Goal: Task Accomplishment & Management: Complete application form

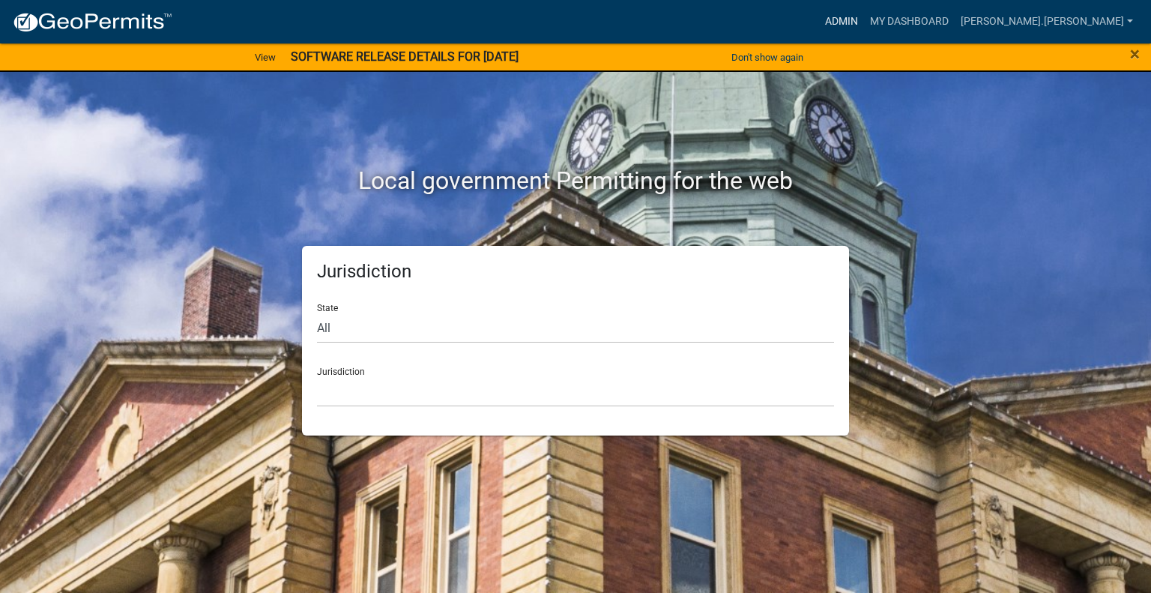
click at [864, 17] on link "Admin" at bounding box center [841, 21] width 45 height 28
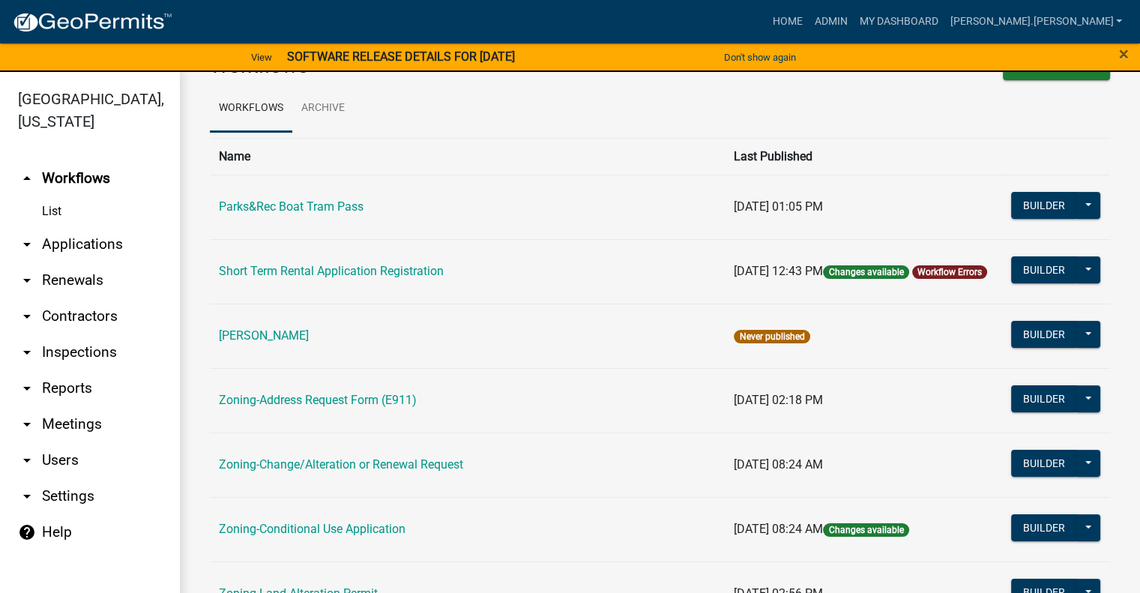
scroll to position [75, 0]
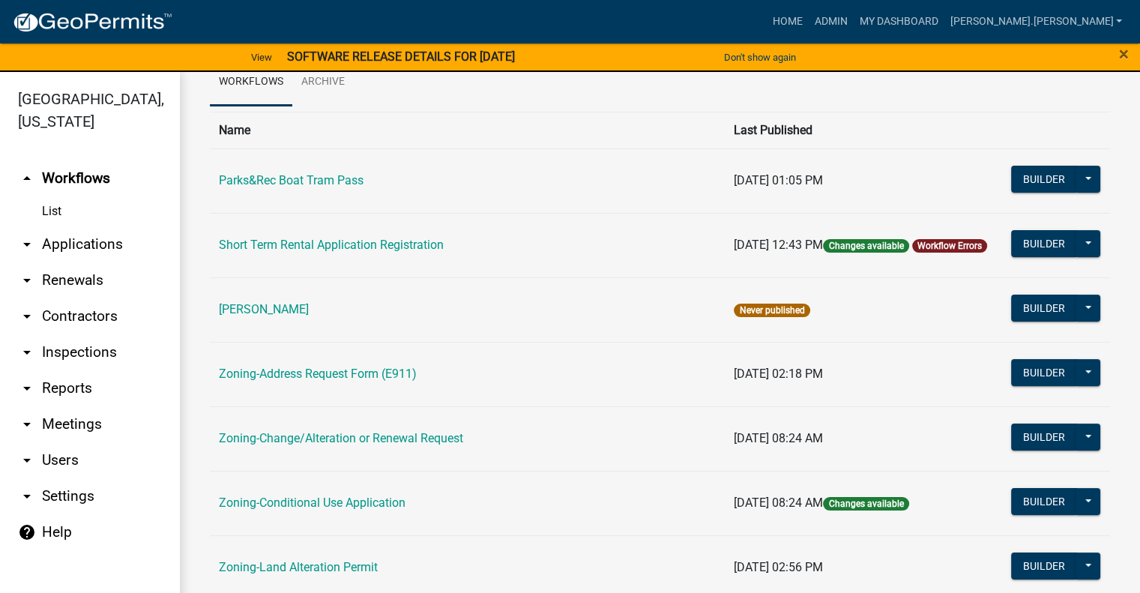
click at [385, 503] on link "Zoning-Conditional Use Application" at bounding box center [312, 502] width 187 height 14
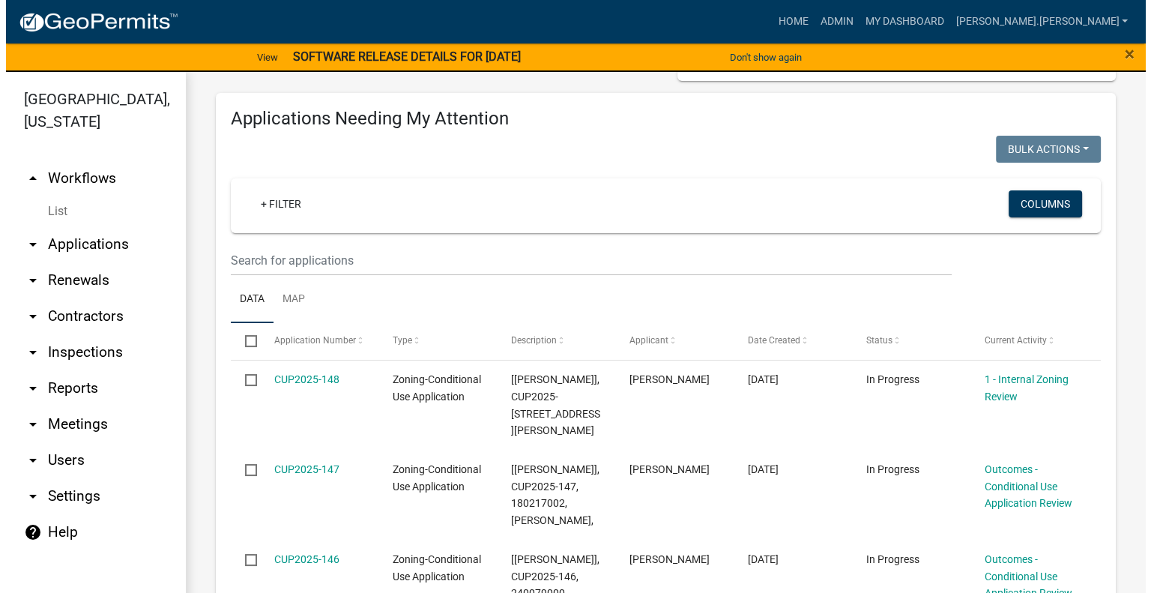
scroll to position [225, 0]
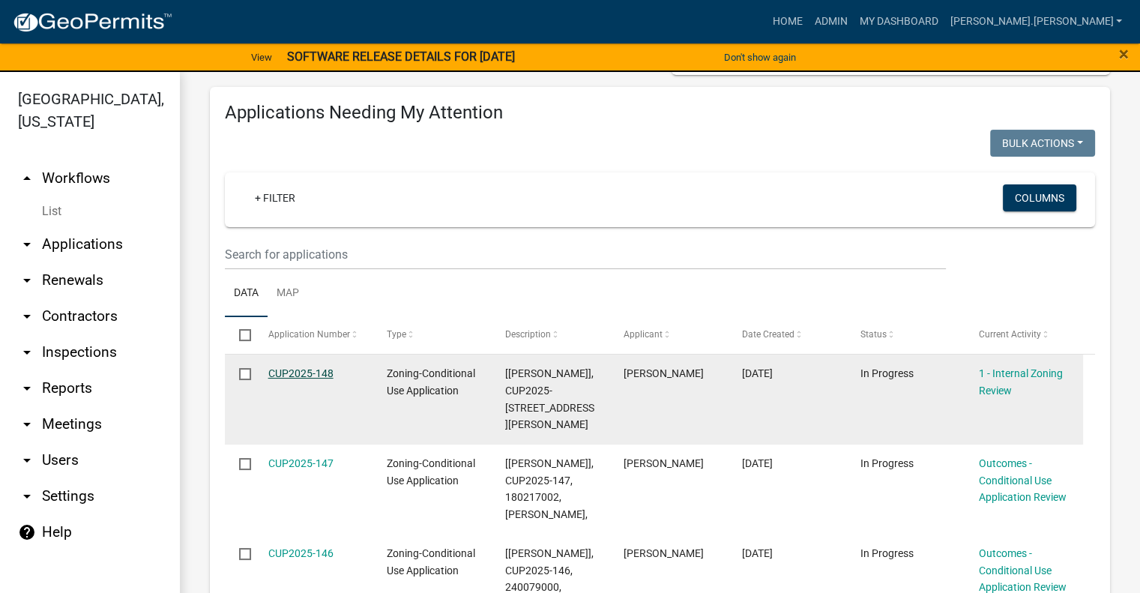
click at [312, 379] on link "CUP2025-148" at bounding box center [300, 373] width 65 height 12
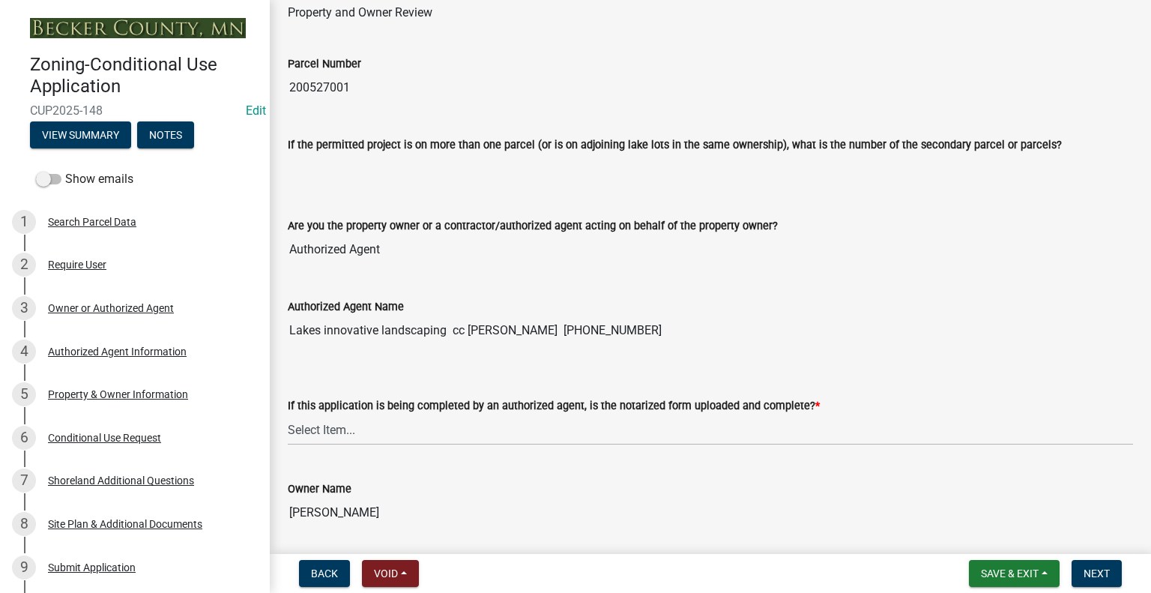
scroll to position [150, 0]
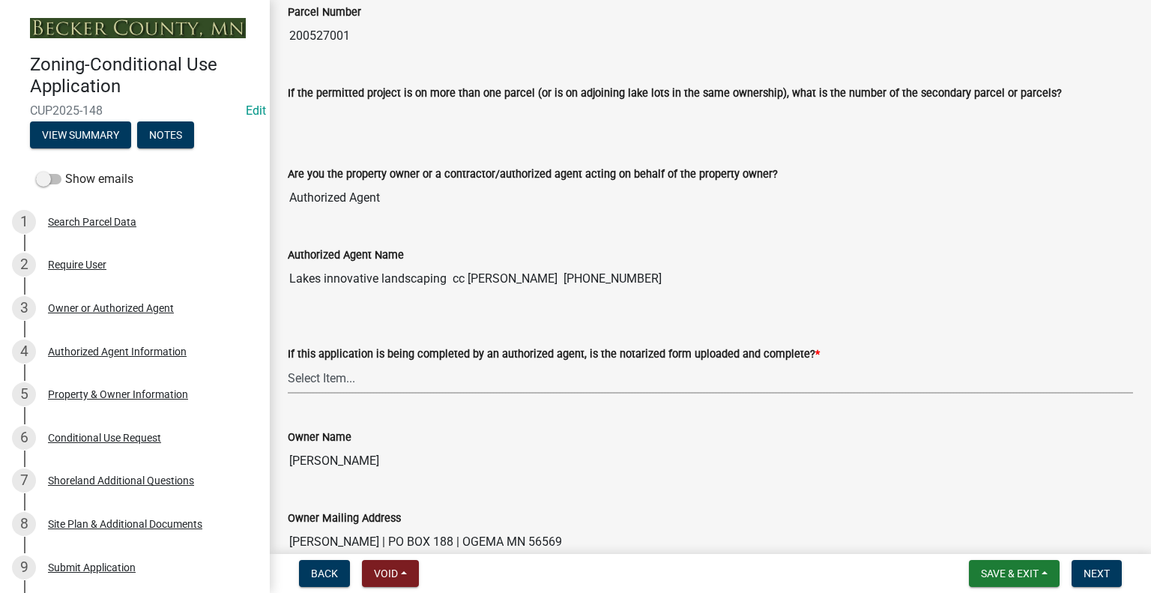
click at [568, 377] on select "Select Item... Yes No N/A" at bounding box center [711, 378] width 846 height 31
click at [288, 363] on select "Select Item... Yes No N/A" at bounding box center [711, 378] width 846 height 31
select select "af7a7352-2913-43ab-8dc6-20890ee865cc"
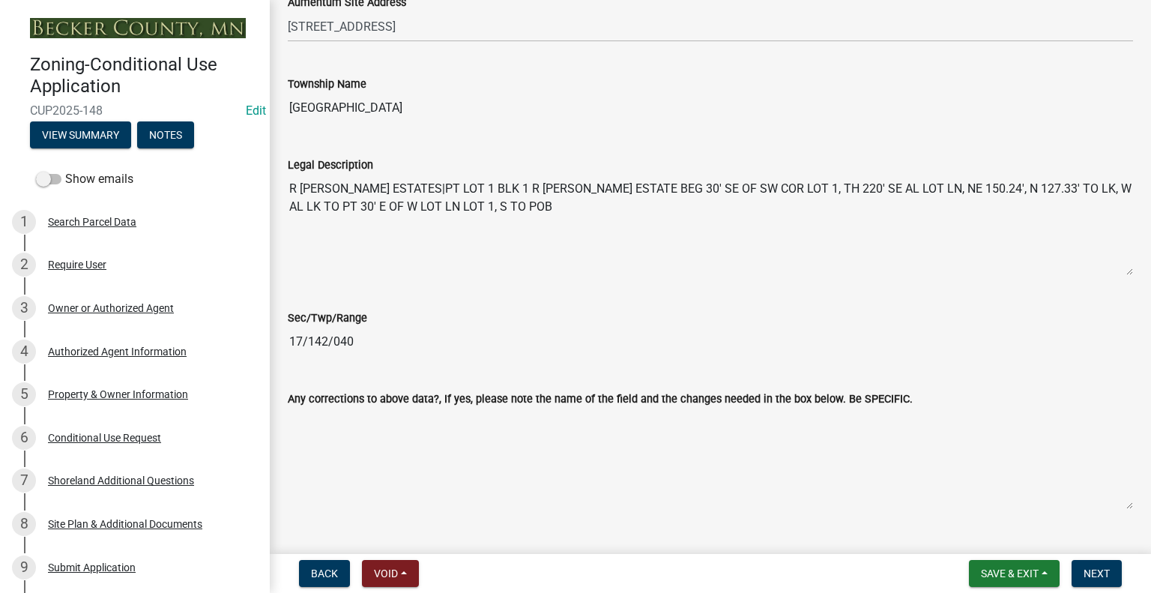
scroll to position [1124, 0]
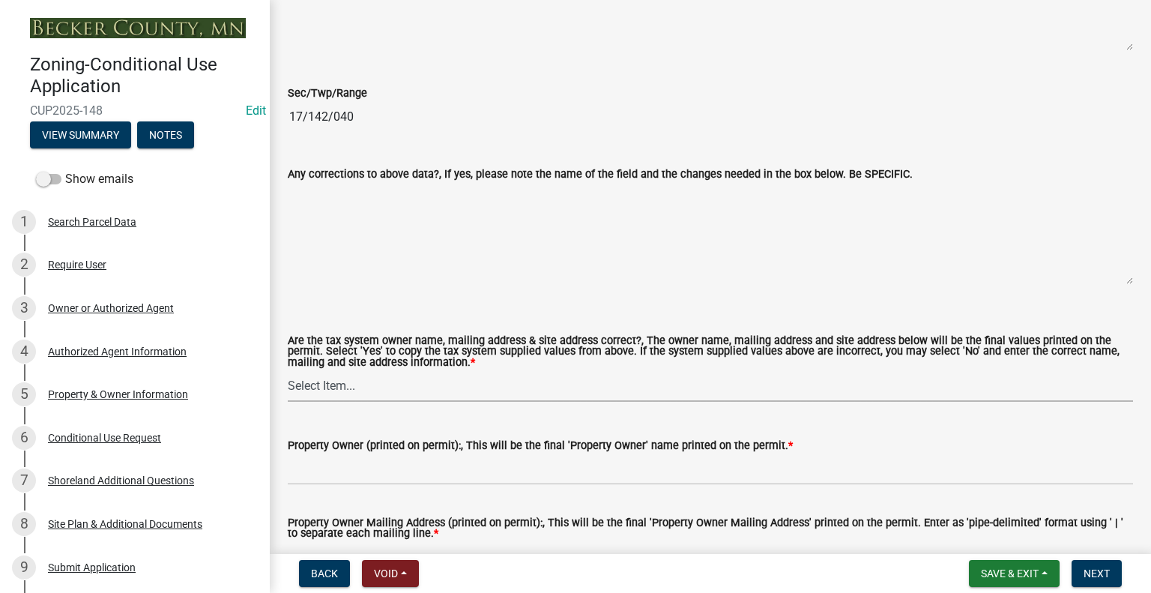
click at [415, 388] on select "Select Item... Yes No" at bounding box center [711, 386] width 846 height 31
click at [288, 371] on select "Select Item... Yes No" at bounding box center [711, 386] width 846 height 31
select select "1cff94a7-300b-4b9f-b2b4-31760b2df794"
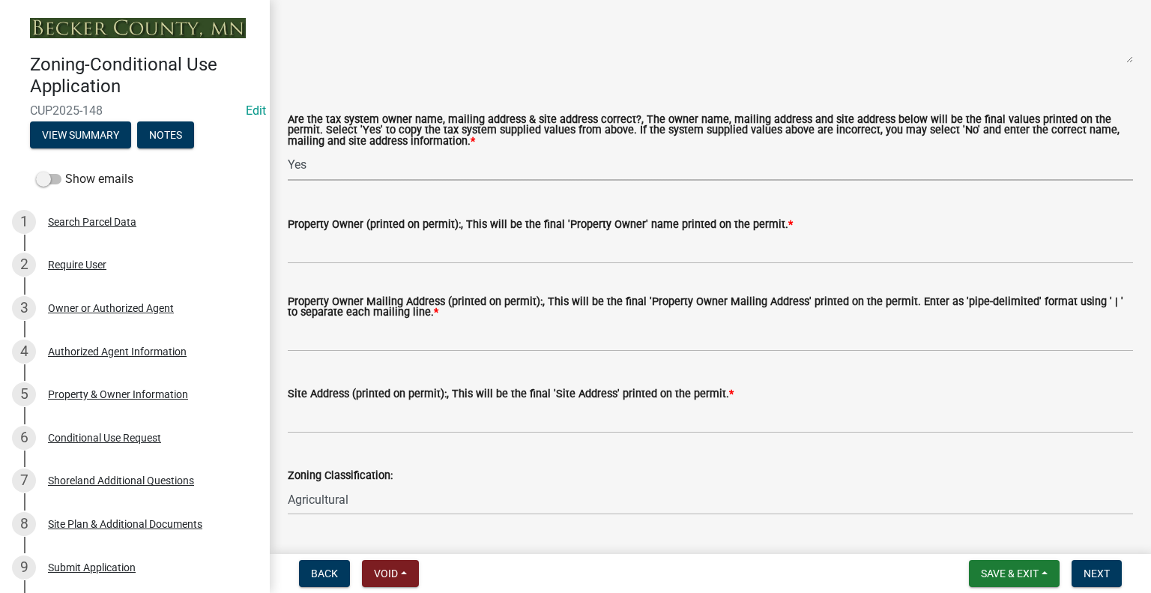
scroll to position [1349, 0]
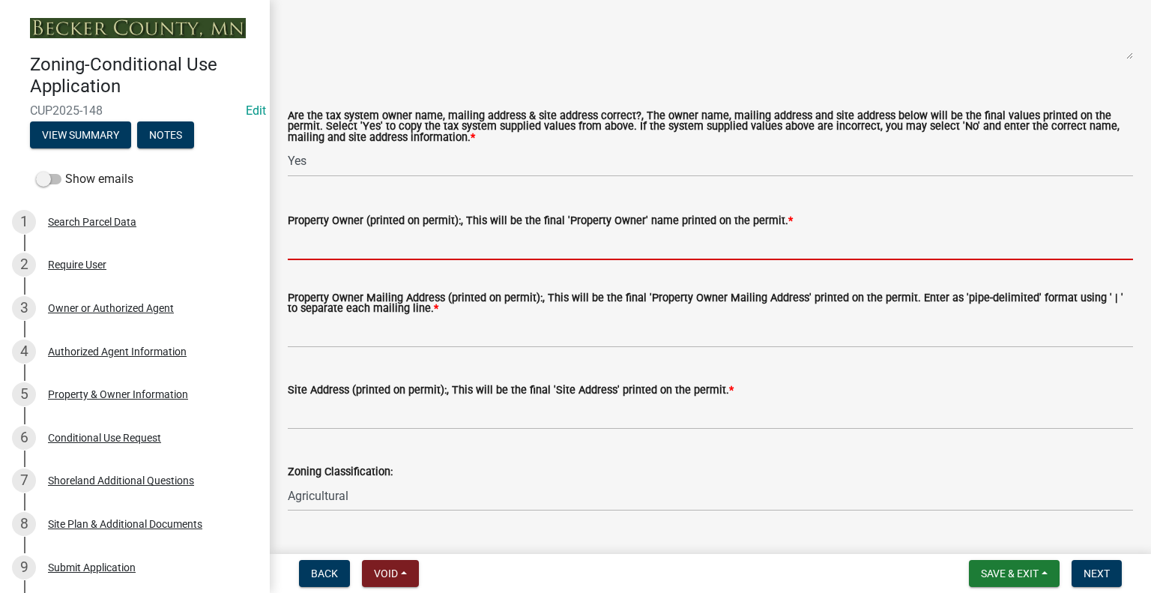
click at [334, 242] on input "Property Owner (printed on permit):, This will be the final 'Property Owner' na…" at bounding box center [711, 244] width 846 height 31
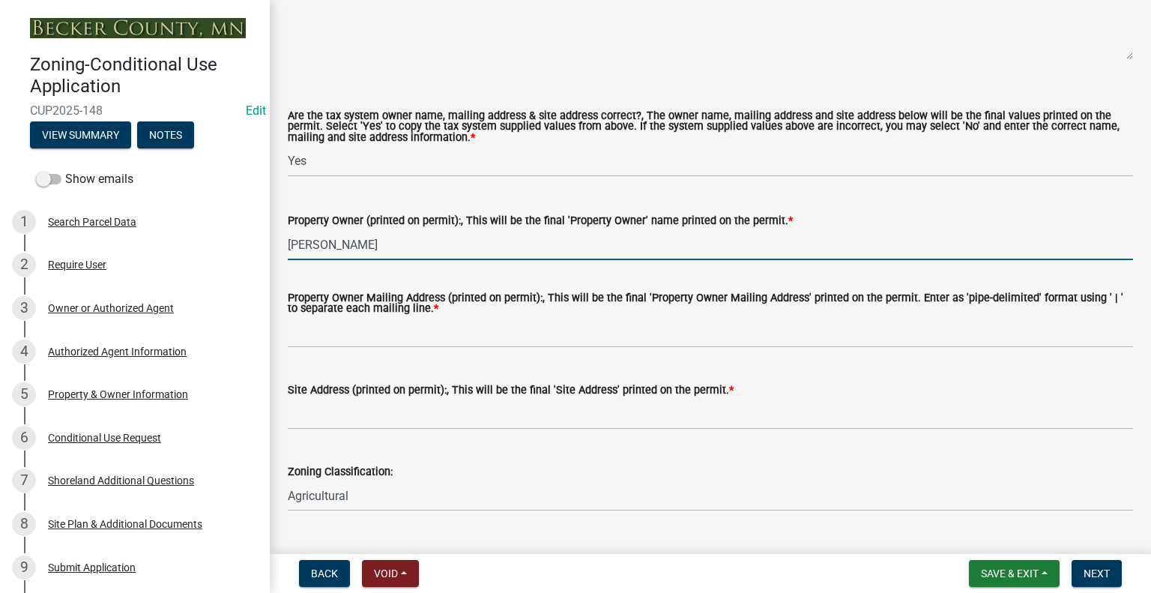
type input "[PERSON_NAME]"
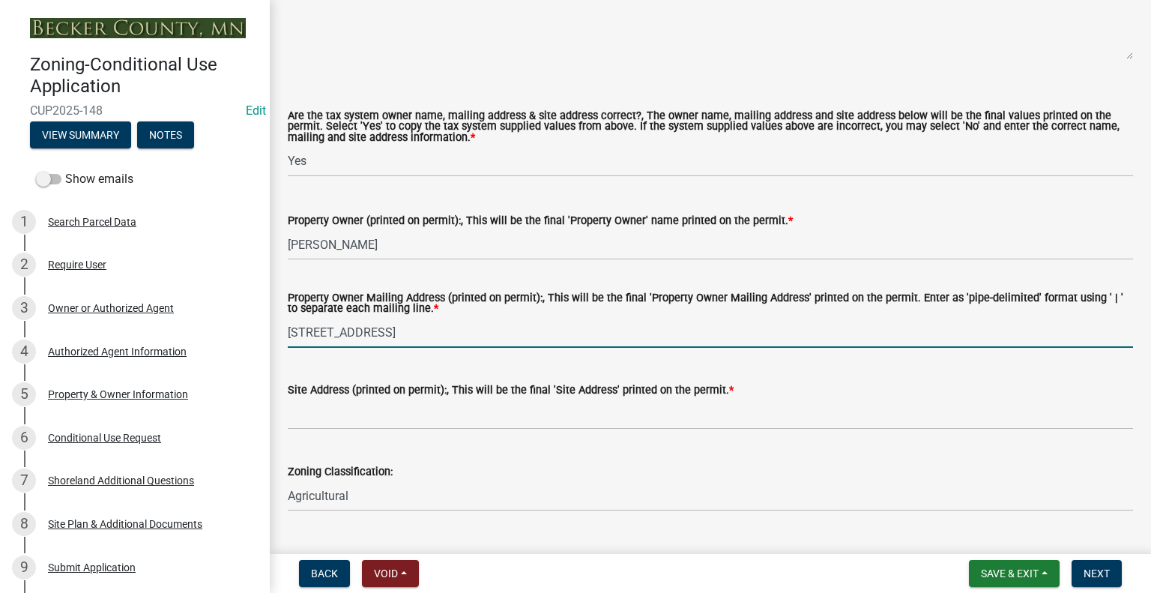
type input "[STREET_ADDRESS]"
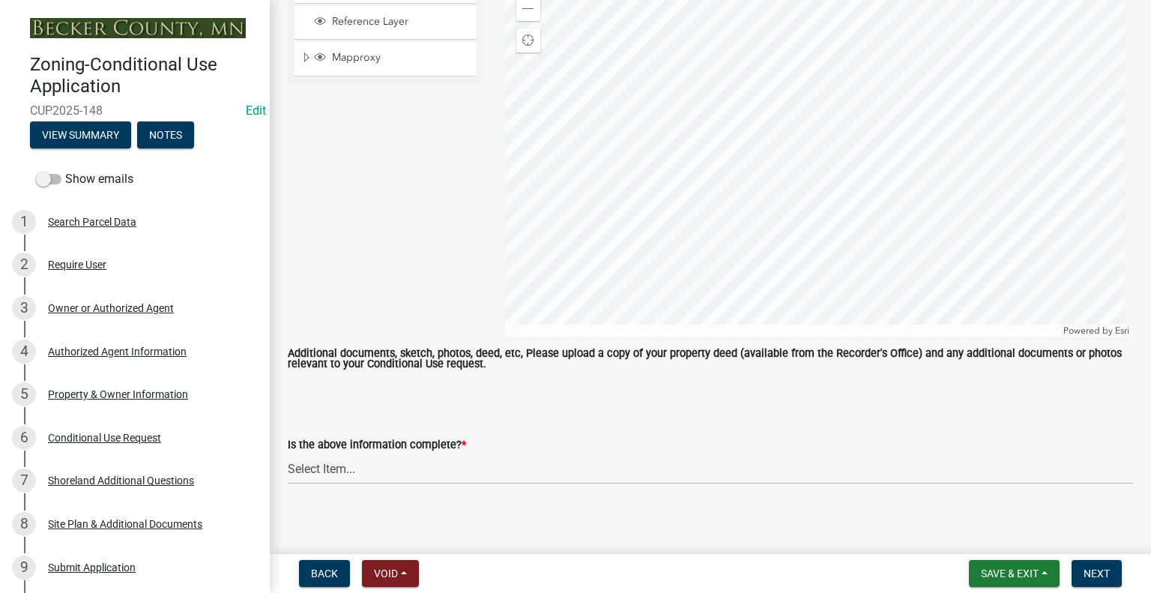
scroll to position [3087, 0]
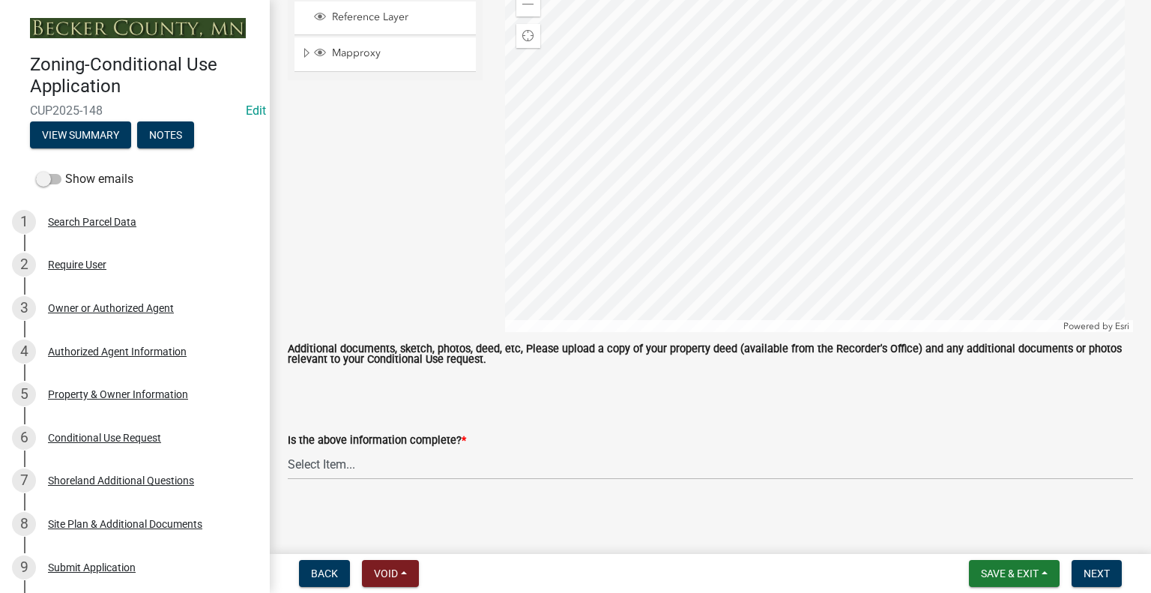
type input "[STREET_ADDRESS]"
click at [390, 460] on select "Select Item... Yes No" at bounding box center [711, 464] width 846 height 31
click at [288, 449] on select "Select Item... Yes No" at bounding box center [711, 464] width 846 height 31
select select "c1d38a20-d2c9-4648-a7f1-b631cd291cc0"
click at [1094, 572] on span "Next" at bounding box center [1097, 573] width 26 height 12
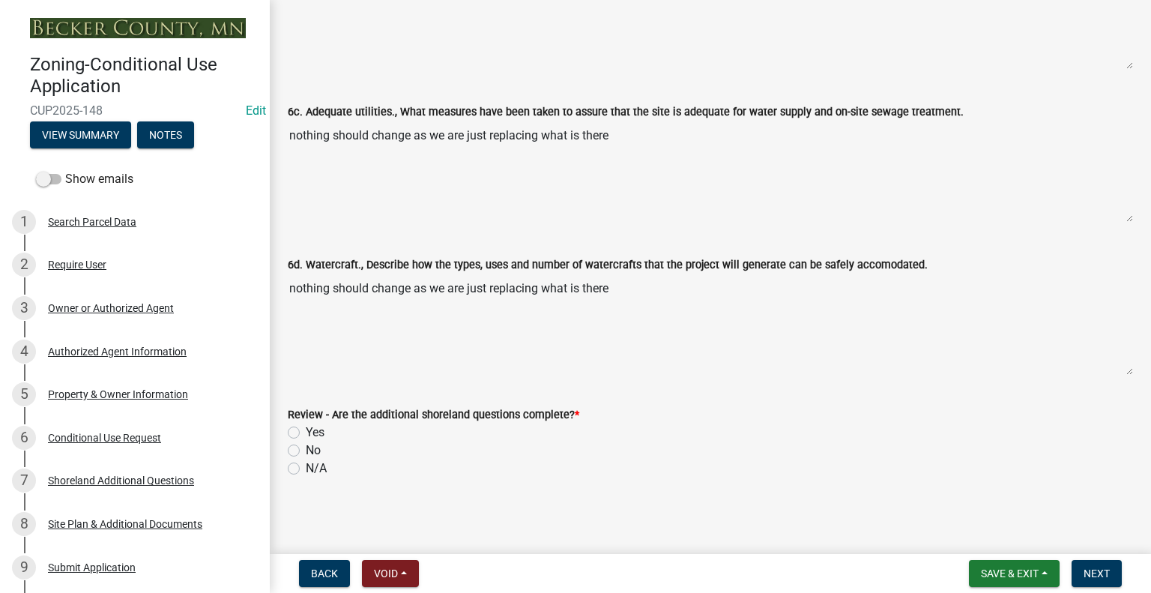
scroll to position [363, 0]
click at [306, 430] on label "Yes" at bounding box center [315, 432] width 19 height 18
click at [306, 430] on input "Yes" at bounding box center [311, 428] width 10 height 10
radio input "true"
click at [1094, 576] on span "Next" at bounding box center [1097, 573] width 26 height 12
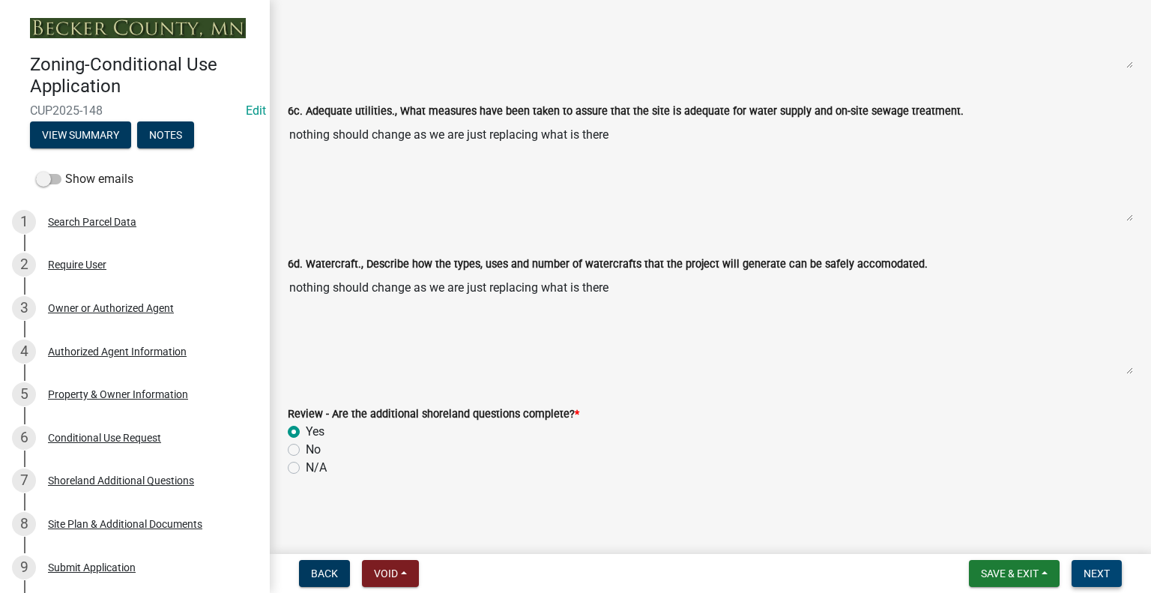
scroll to position [0, 0]
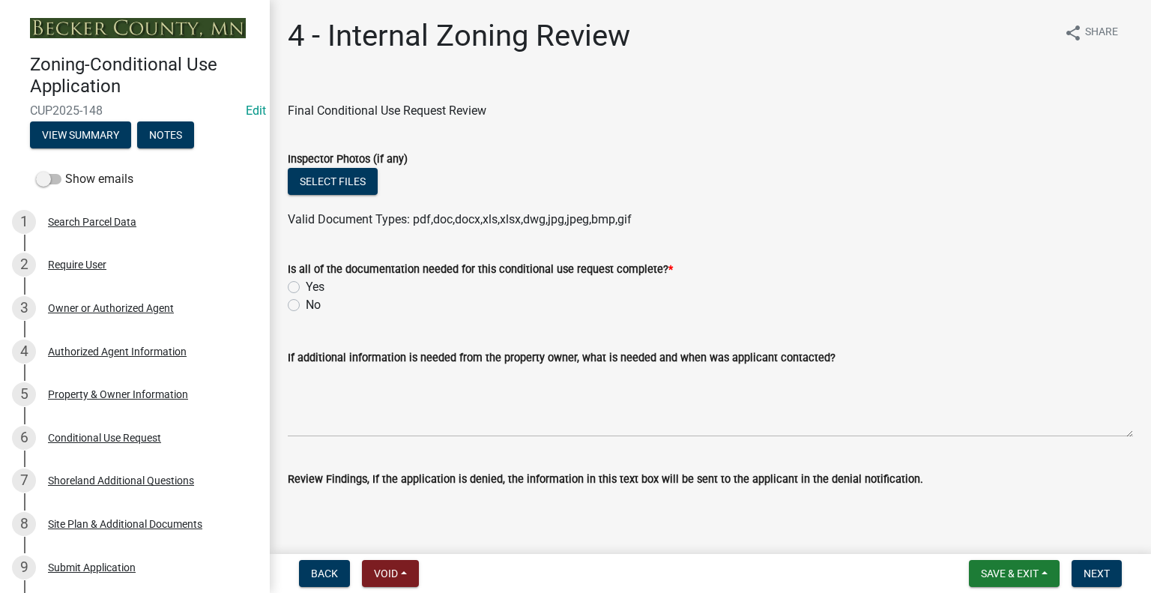
click at [306, 286] on label "Yes" at bounding box center [315, 287] width 19 height 18
click at [306, 286] on input "Yes" at bounding box center [311, 283] width 10 height 10
radio input "true"
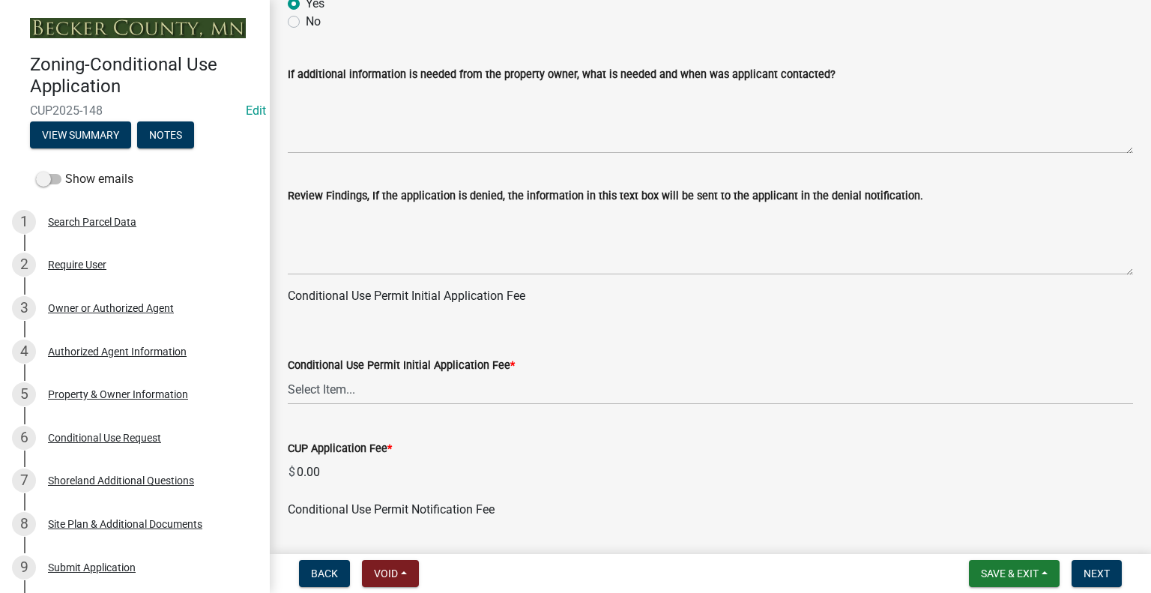
scroll to position [450, 0]
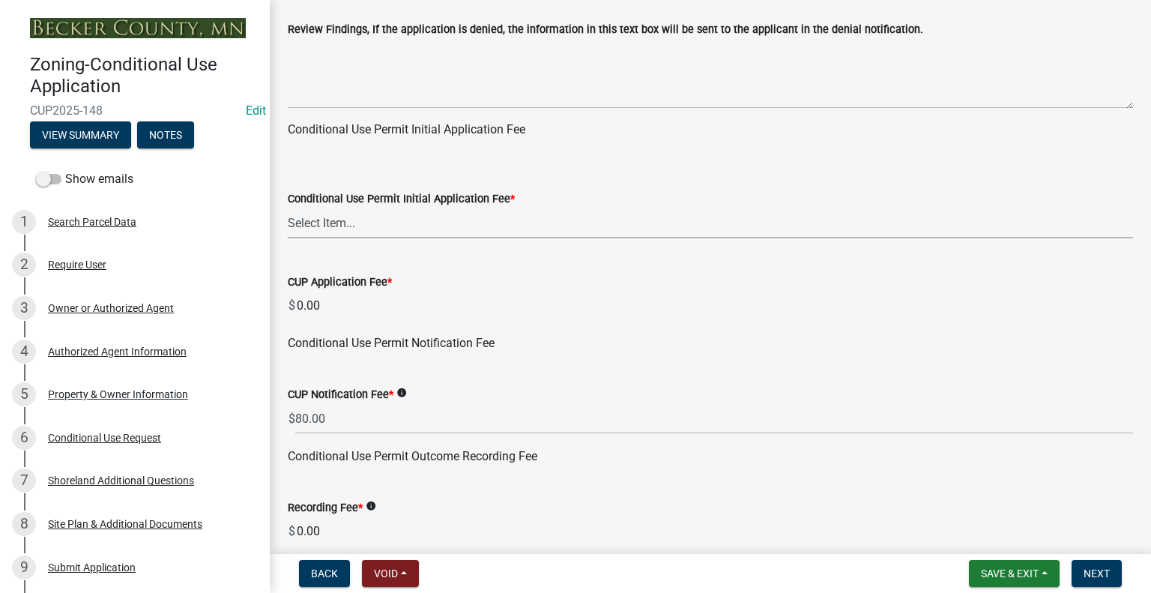
click at [381, 221] on select "Select Item... Agricultural or Residential: $200 Commercial or Industrial: $300" at bounding box center [711, 223] width 846 height 31
click at [288, 208] on select "Select Item... Agricultural or Residential: $200 Commercial or Industrial: $300" at bounding box center [711, 223] width 846 height 31
select select "125e1608-e276-43d0-b660-13b6d7061181"
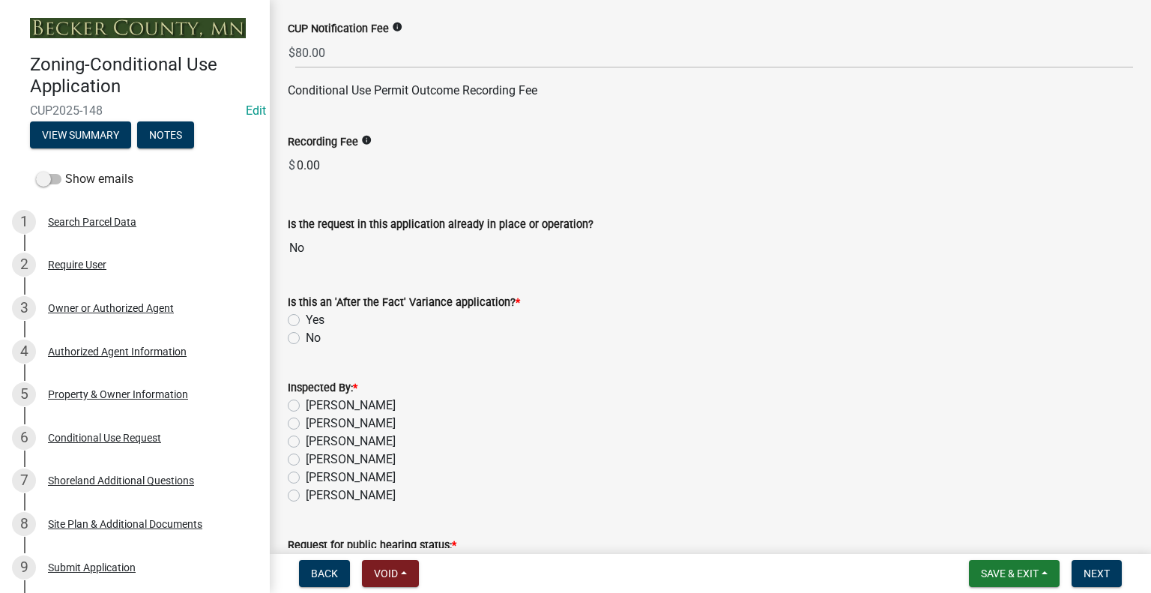
scroll to position [825, 0]
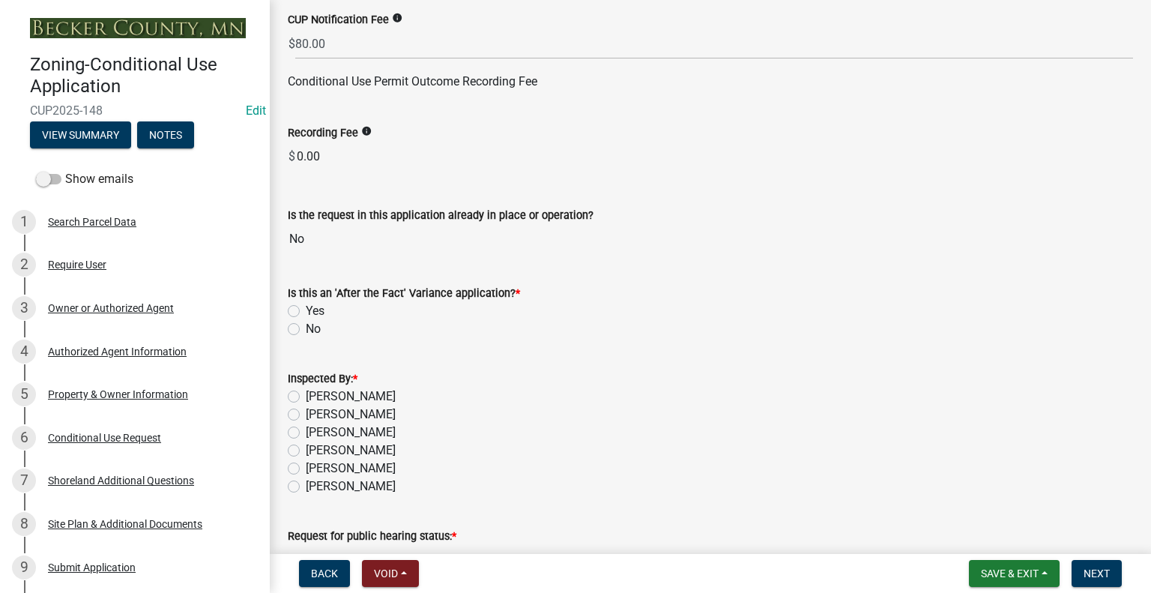
click at [306, 328] on label "No" at bounding box center [313, 329] width 15 height 18
click at [306, 328] on input "No" at bounding box center [311, 325] width 10 height 10
radio input "true"
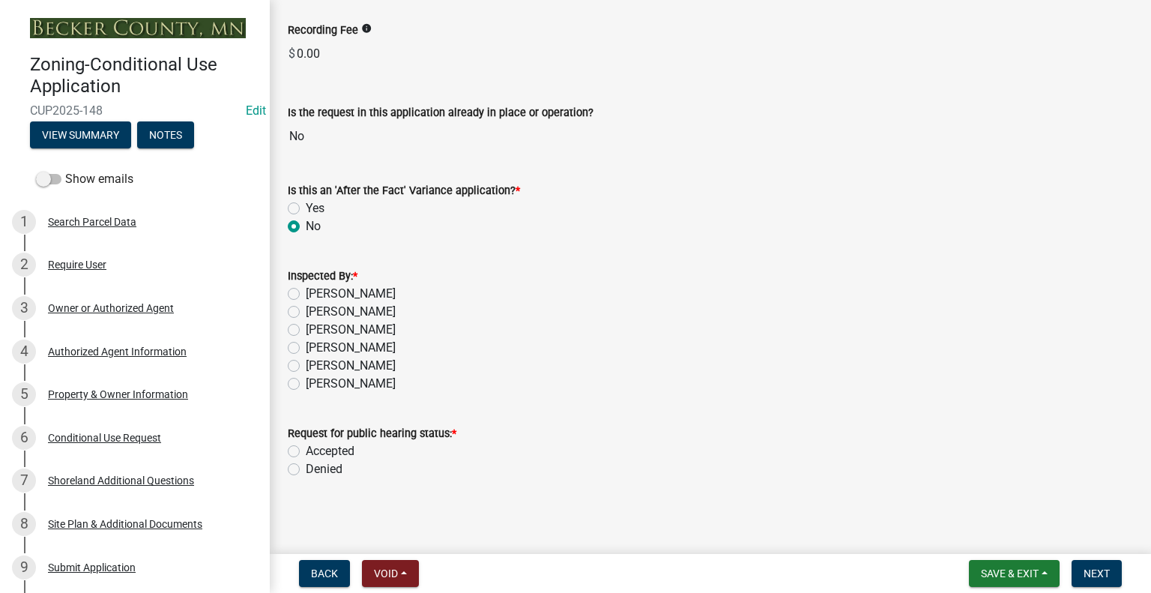
scroll to position [928, 0]
click at [306, 329] on label "[PERSON_NAME]" at bounding box center [351, 329] width 90 height 18
click at [306, 329] on input "[PERSON_NAME]" at bounding box center [311, 325] width 10 height 10
radio input "true"
click at [306, 450] on label "Accepted" at bounding box center [330, 451] width 49 height 18
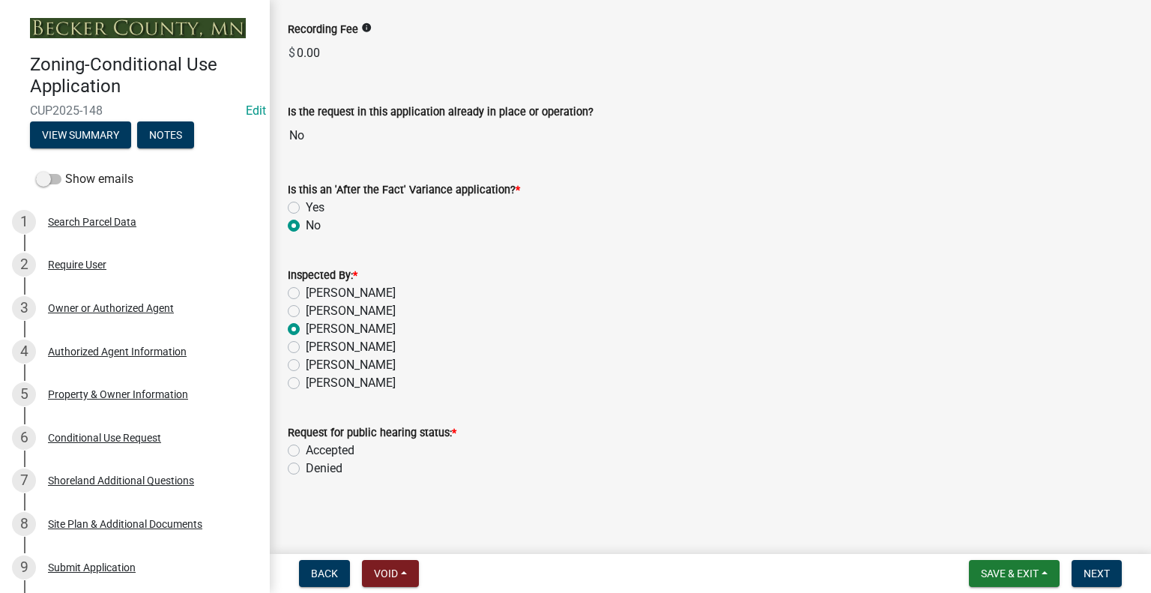
click at [306, 450] on input "Accepted" at bounding box center [311, 447] width 10 height 10
radio input "true"
click at [1109, 575] on span "Next" at bounding box center [1097, 573] width 26 height 12
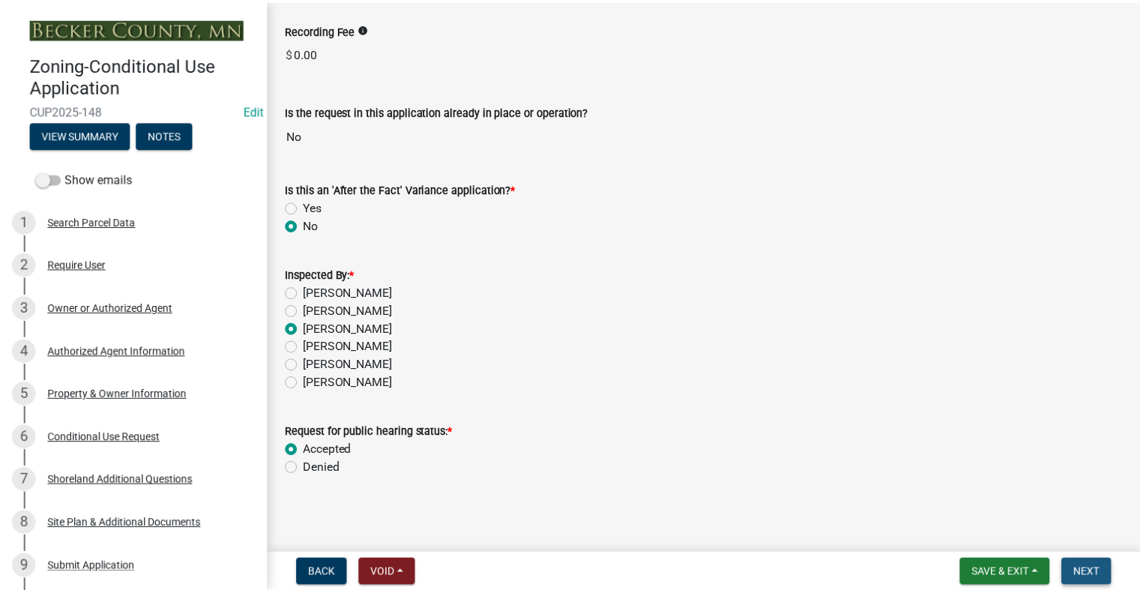
scroll to position [0, 0]
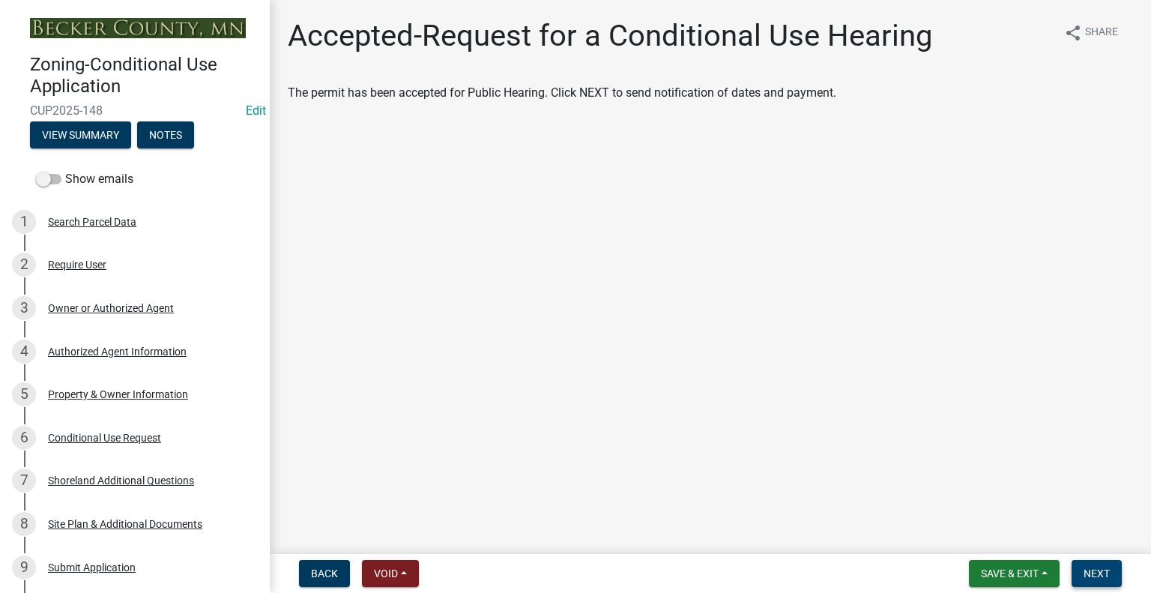
click at [1100, 573] on span "Next" at bounding box center [1097, 573] width 26 height 12
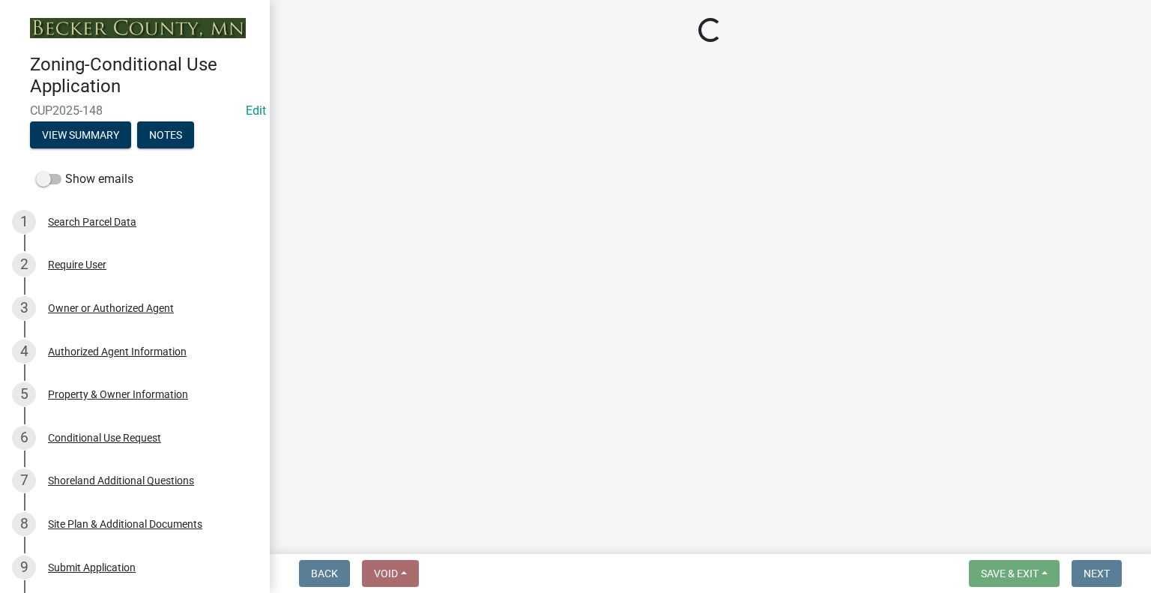
select select "3: 3"
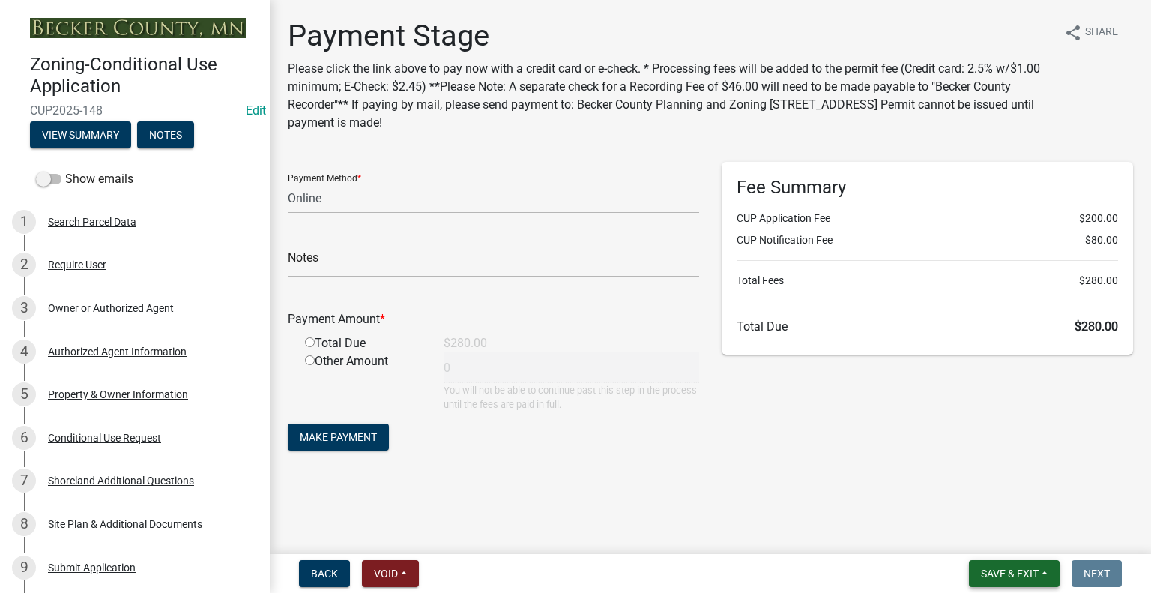
click at [987, 576] on span "Save & Exit" at bounding box center [1010, 573] width 58 height 12
click at [986, 540] on button "Save & Exit" at bounding box center [1000, 534] width 120 height 36
